Goal: Information Seeking & Learning: Learn about a topic

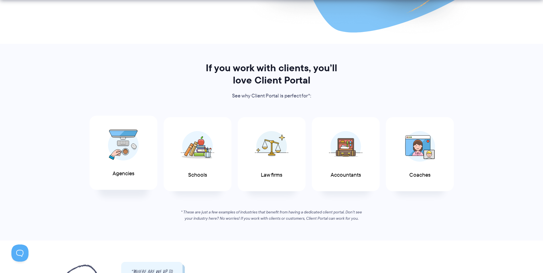
click at [131, 139] on img at bounding box center [123, 144] width 31 height 31
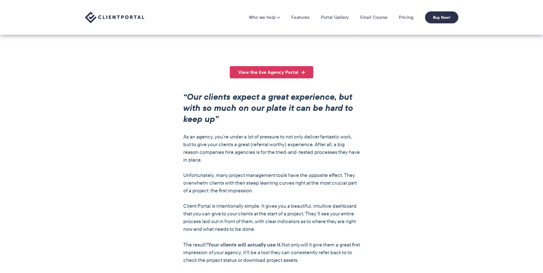
scroll to position [238, 0]
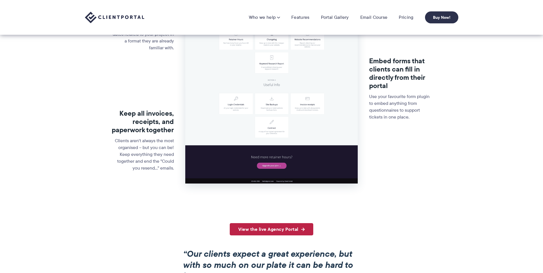
click at [288, 231] on link "View the live Agency Portal" at bounding box center [272, 229] width 84 height 12
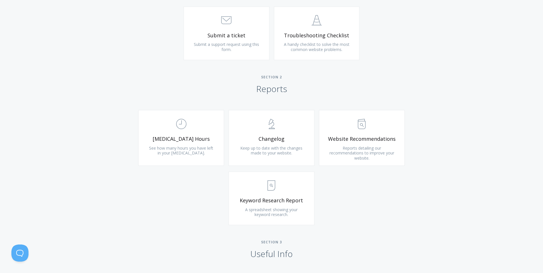
scroll to position [311, 0]
